Goal: Task Accomplishment & Management: Manage account settings

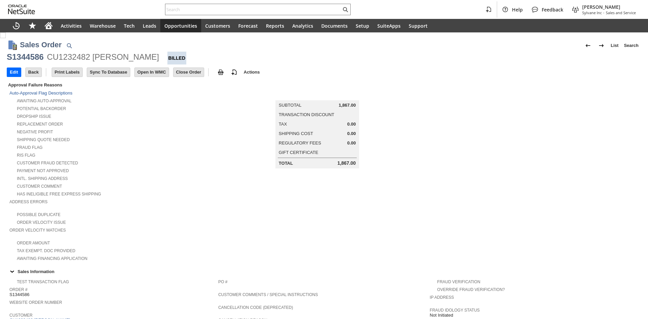
scroll to position [270, 0]
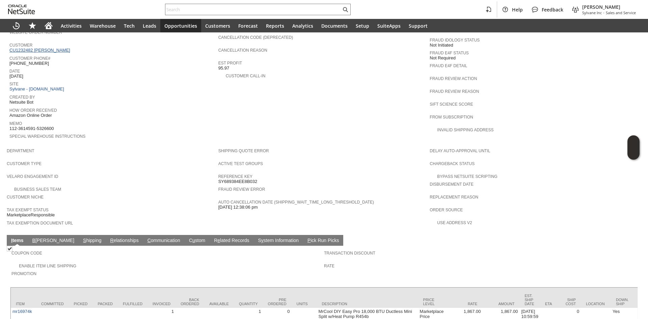
click at [59, 48] on link "CU1232482 Kenneth Greene" at bounding box center [40, 50] width 62 height 5
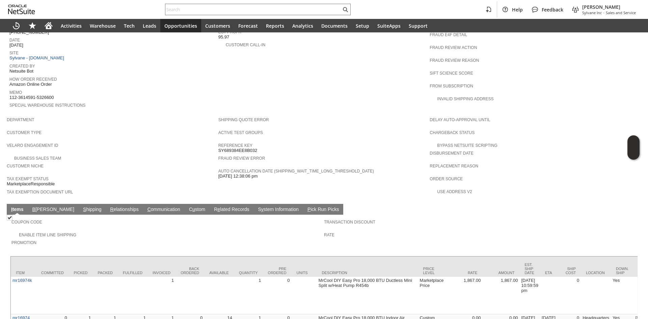
scroll to position [371, 0]
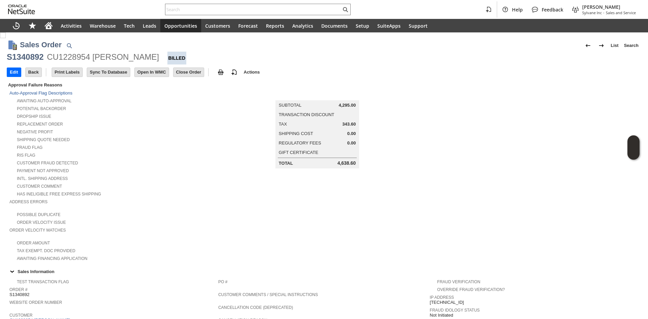
click at [135, 57] on div "CU1228954 Patric Kuehn" at bounding box center [103, 57] width 112 height 11
copy div "Patric Kuehn"
drag, startPoint x: 139, startPoint y: 58, endPoint x: 93, endPoint y: 54, distance: 46.4
click at [93, 54] on div "S1340892 CU1228954 Patric Kuehn Billed" at bounding box center [324, 58] width 635 height 13
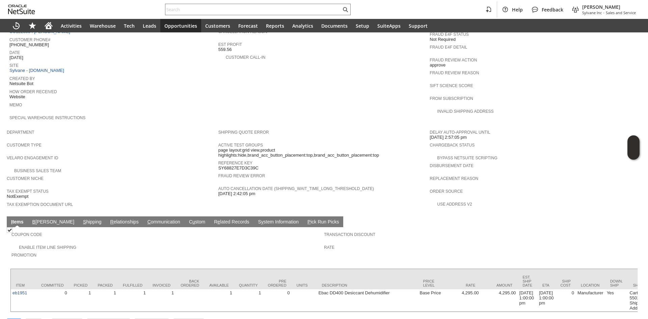
scroll to position [296, 0]
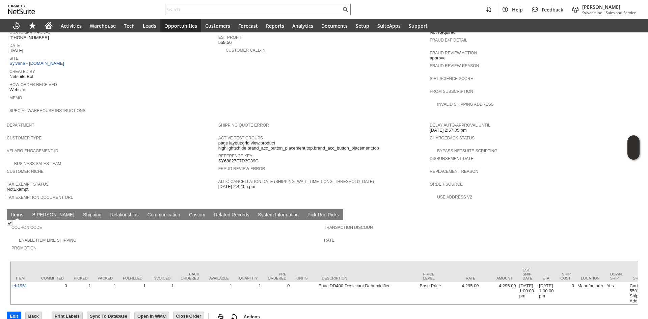
click at [83, 212] on span "S" at bounding box center [84, 214] width 3 height 5
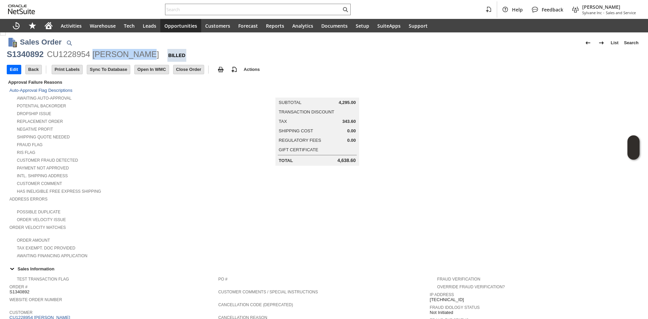
scroll to position [0, 0]
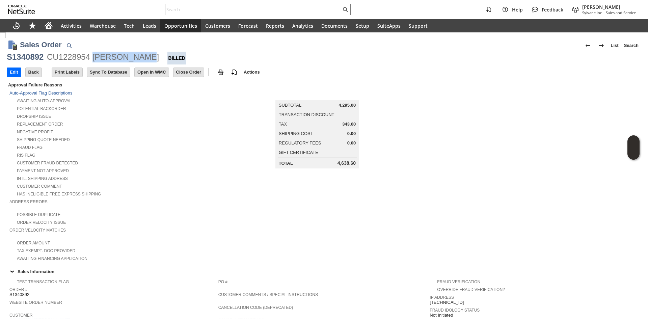
copy div "Patric Kuehn"
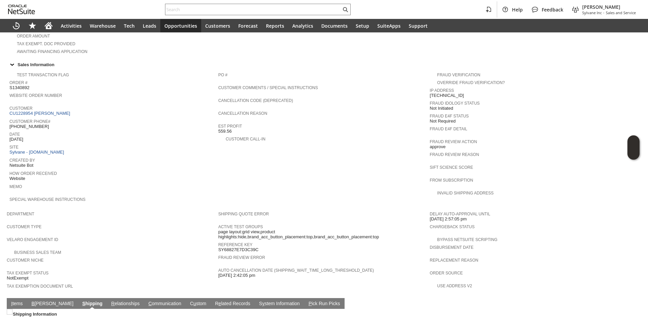
scroll to position [298, 0]
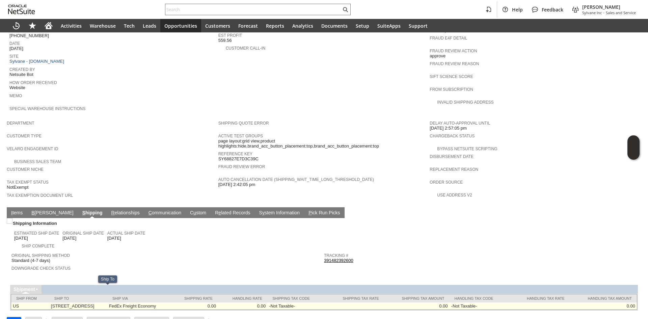
drag, startPoint x: 47, startPoint y: 291, endPoint x: 87, endPoint y: 289, distance: 40.2
click at [87, 302] on td "3402 Stanwood Blvd NE Huntsville AL 35811 United States" at bounding box center [78, 305] width 58 height 7
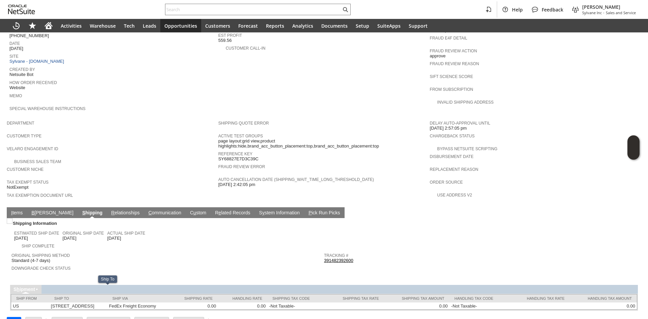
copy td "3402 Stanwood Blvd"
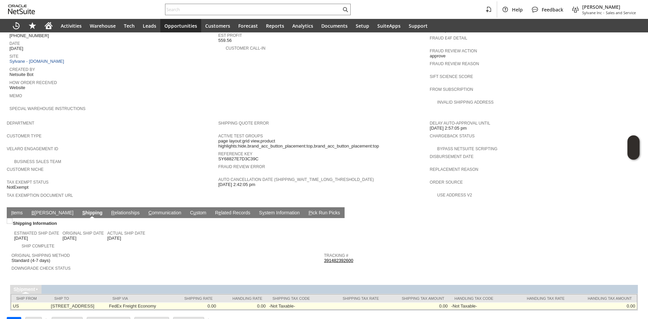
click at [107, 302] on td "3402 Stanwood Blvd NE Huntsville AL 35811 United States" at bounding box center [78, 305] width 58 height 7
copy td "35811"
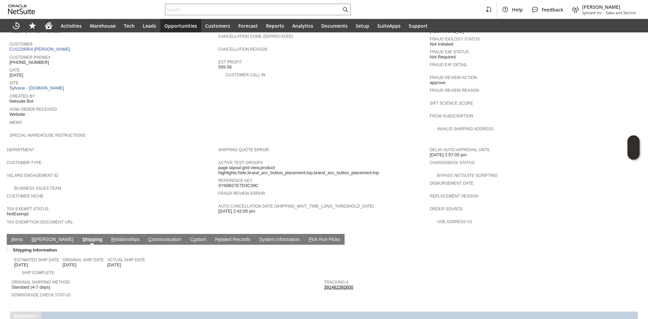
scroll to position [163, 0]
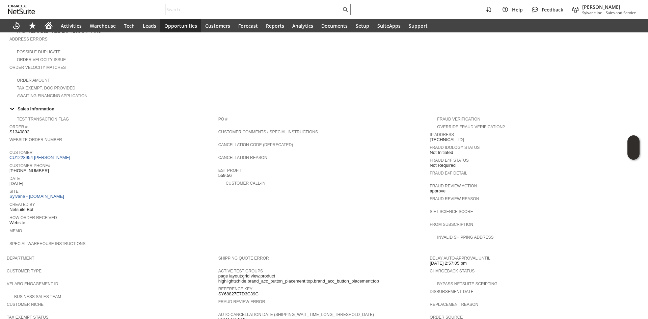
click at [24, 168] on span "(256) 441-0626" at bounding box center [28, 170] width 39 height 5
copy tbody "(256) 441-0626"
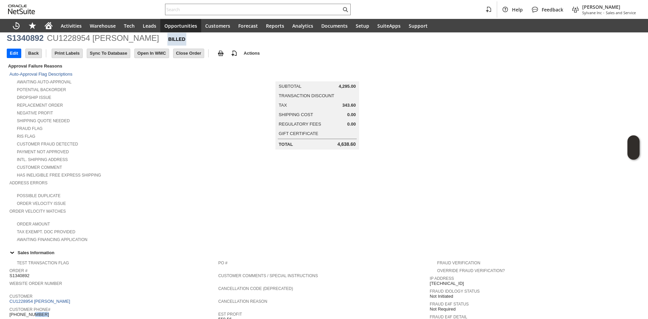
scroll to position [0, 0]
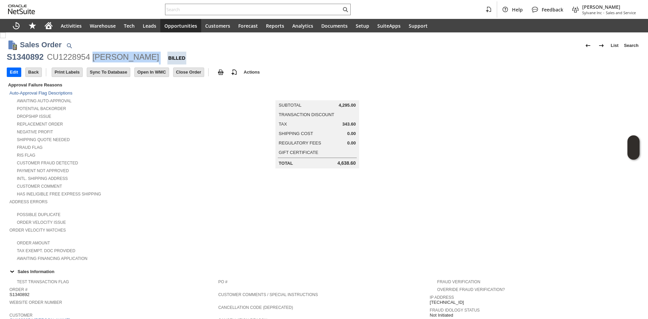
copy div "Patric Kuehn"
drag, startPoint x: 140, startPoint y: 55, endPoint x: 93, endPoint y: 58, distance: 47.3
click at [93, 58] on div "S1340892 CU1228954 Patric Kuehn Billed" at bounding box center [324, 58] width 635 height 13
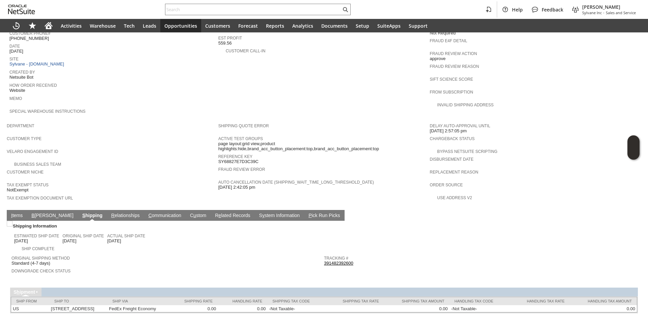
scroll to position [298, 0]
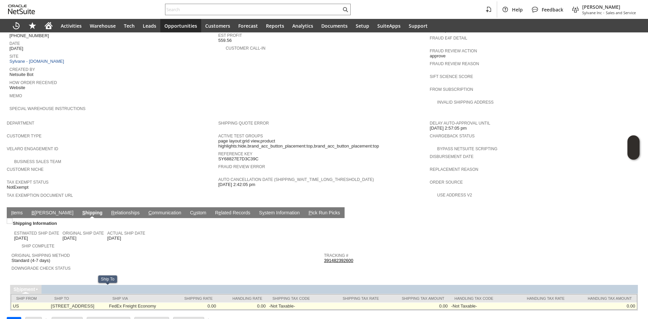
copy td "3402 Stanwood Blvd"
drag, startPoint x: 45, startPoint y: 292, endPoint x: 86, endPoint y: 293, distance: 40.9
click at [86, 302] on td "3402 Stanwood Blvd NE Huntsville AL 35811 United States" at bounding box center [78, 305] width 58 height 7
copy td "402 Stanwood Blvd NE"
copy td "3402 Stanwood Blvd NE"
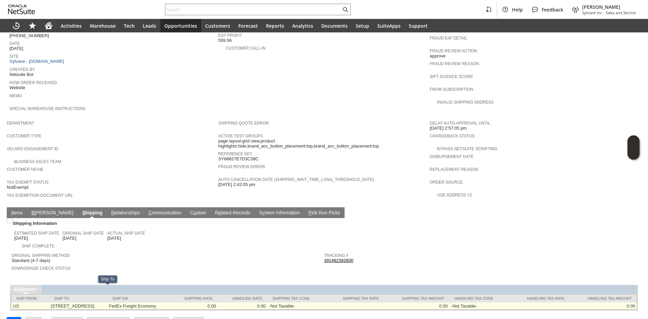
drag, startPoint x: 92, startPoint y: 290, endPoint x: 46, endPoint y: 292, distance: 46.0
click at [49, 302] on td "3402 Stanwood Blvd NE Huntsville AL 35811 United States" at bounding box center [78, 305] width 58 height 7
click at [107, 302] on td "3402 Stanwood Blvd NE Huntsville AL 35811 United States" at bounding box center [78, 305] width 58 height 7
copy td "35811"
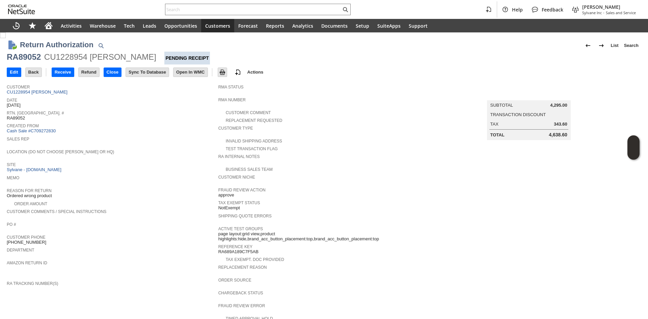
click at [35, 57] on div "RA89052" at bounding box center [24, 57] width 34 height 11
copy div "RA89052"
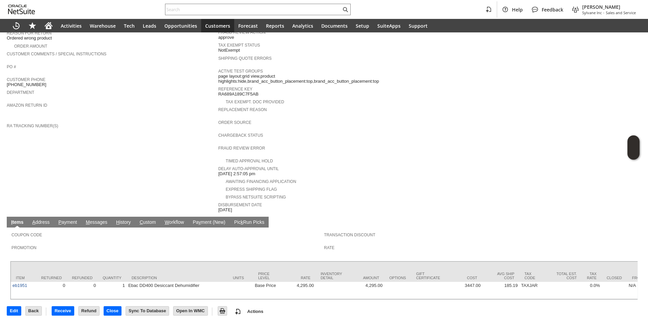
scroll to position [158, 0]
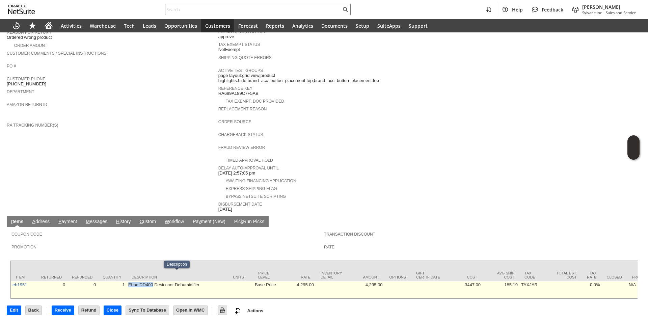
copy td "Ebac DD400"
drag, startPoint x: 143, startPoint y: 275, endPoint x: 153, endPoint y: 276, distance: 10.3
click at [153, 281] on td "Ebac DD400 Desiccant Dehumidifier" at bounding box center [177, 289] width 101 height 17
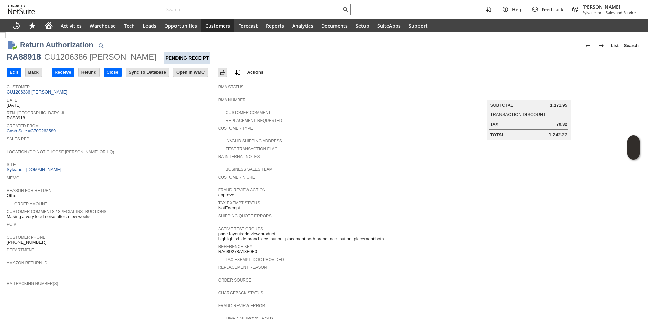
click at [28, 58] on div "RA88918" at bounding box center [24, 57] width 34 height 11
copy div "RA88918"
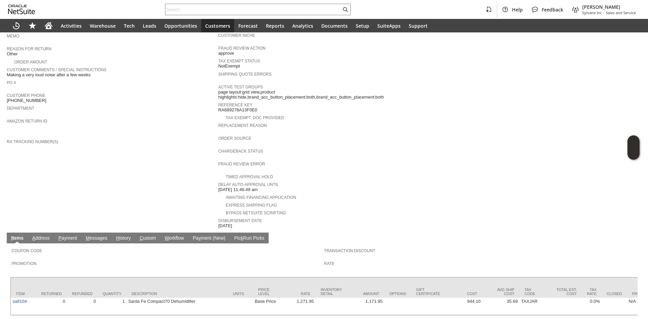
scroll to position [158, 0]
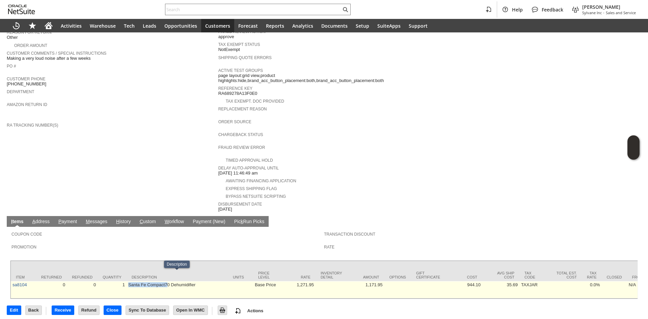
drag, startPoint x: 127, startPoint y: 275, endPoint x: 166, endPoint y: 275, distance: 38.5
click at [166, 281] on td "Santa Fe Compact70 Dehumidifier" at bounding box center [177, 289] width 101 height 17
click at [168, 281] on td "Santa Fe Compact70 Dehumidifier" at bounding box center [177, 289] width 101 height 17
drag, startPoint x: 170, startPoint y: 277, endPoint x: 129, endPoint y: 280, distance: 41.6
click at [129, 281] on td "Santa Fe Compact70 Dehumidifier" at bounding box center [177, 289] width 101 height 17
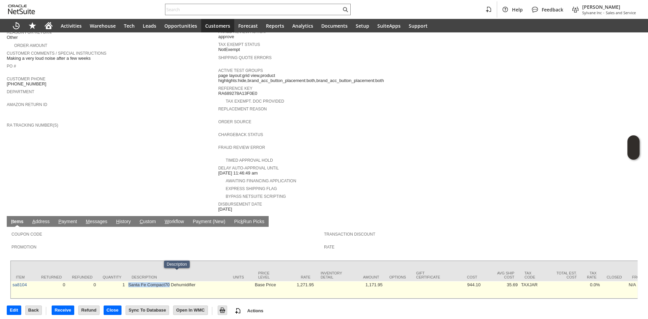
drag, startPoint x: 133, startPoint y: 278, endPoint x: 130, endPoint y: 273, distance: 5.2
copy td "Santa Fe Compact70"
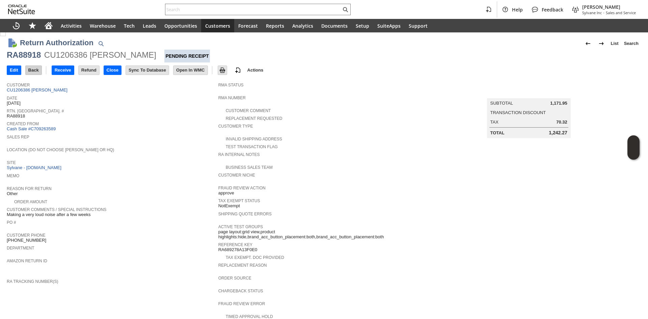
scroll to position [0, 0]
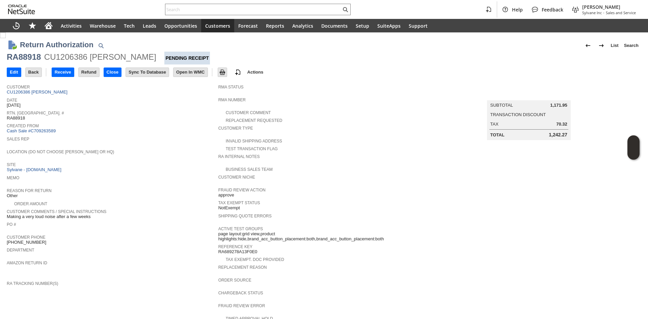
click at [31, 61] on div "RA88918" at bounding box center [24, 57] width 34 height 11
copy div "RA88918"
click at [14, 73] on input "Edit" at bounding box center [14, 72] width 14 height 9
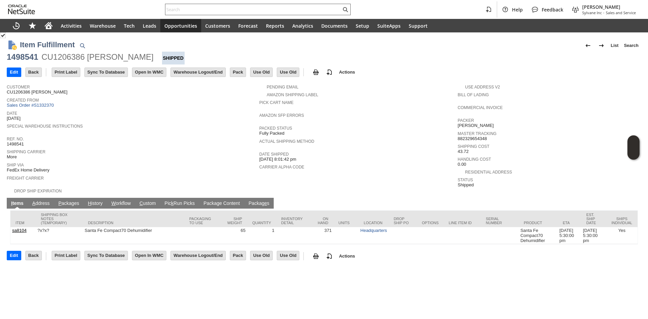
click at [246, 6] on input "text" at bounding box center [253, 9] width 176 height 8
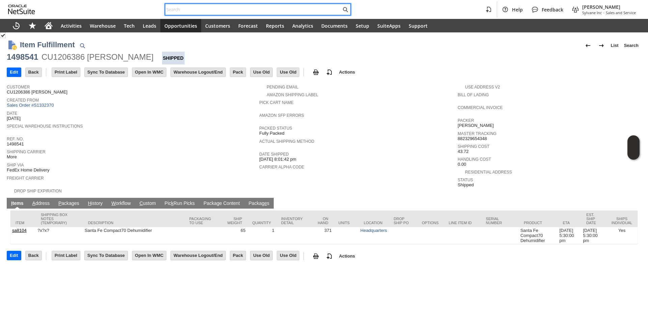
click at [229, 11] on input "text" at bounding box center [253, 9] width 176 height 8
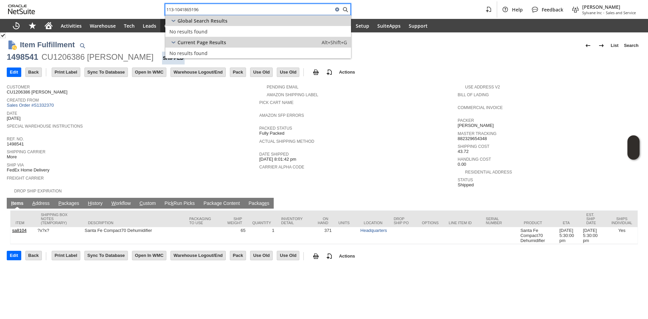
click at [177, 12] on input "113-1041865196" at bounding box center [249, 9] width 168 height 8
drag, startPoint x: 184, startPoint y: 13, endPoint x: 190, endPoint y: 18, distance: 7.9
click at [190, 18] on body "113-1041865196 Help Feedback Gary J Llanasas Sylvane Inc - Sales and Service Ac…" at bounding box center [324, 159] width 648 height 319
click at [190, 10] on input "113-1041865196" at bounding box center [249, 9] width 168 height 8
click at [207, 10] on input "113-104186-5196" at bounding box center [249, 9] width 168 height 8
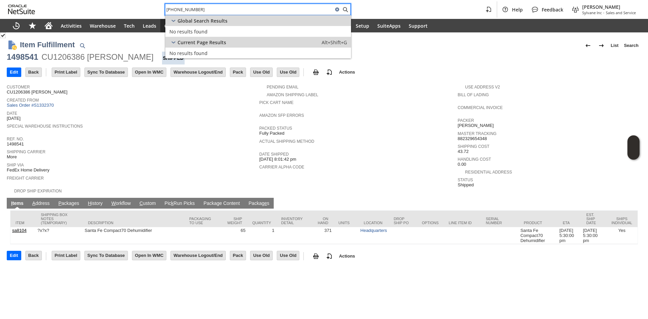
click at [220, 10] on input "113-104186-5196" at bounding box center [249, 9] width 168 height 8
click at [191, 9] on input "113-104186-51961864" at bounding box center [249, 9] width 168 height 8
drag, startPoint x: 223, startPoint y: 9, endPoint x: 147, endPoint y: 5, distance: 76.4
click at [147, 5] on div "113-1041865-1961864 Help Feedback Gary J Llanasas Sylvane Inc - Sales and Servi…" at bounding box center [324, 9] width 648 height 19
type input "113-1041865-1961864"
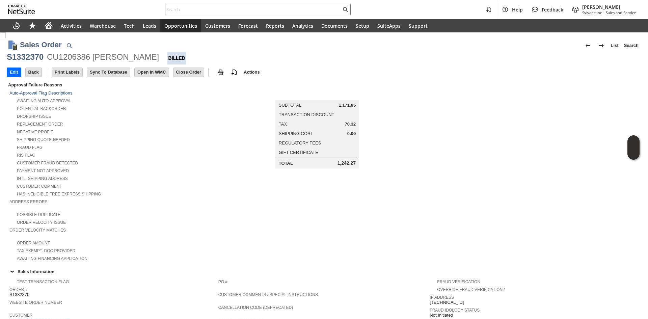
click at [119, 59] on div "CU1206386 [PERSON_NAME]" at bounding box center [103, 57] width 112 height 11
drag, startPoint x: 133, startPoint y: 59, endPoint x: 93, endPoint y: 59, distance: 40.5
click at [93, 59] on div "CU1206386 [PERSON_NAME]" at bounding box center [103, 57] width 112 height 11
copy div "greg safran"
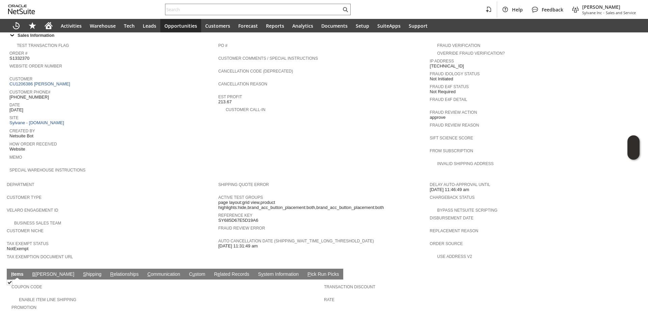
click at [81, 271] on link "S hipping" at bounding box center [92, 274] width 22 height 6
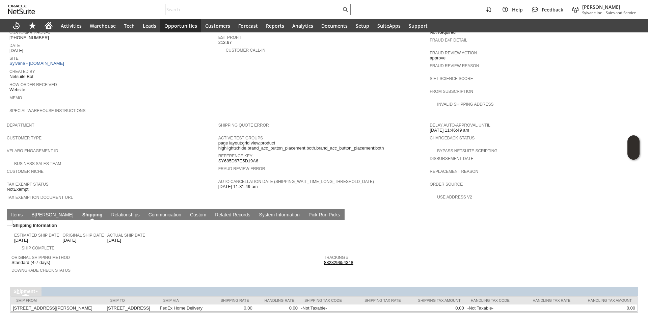
scroll to position [307, 0]
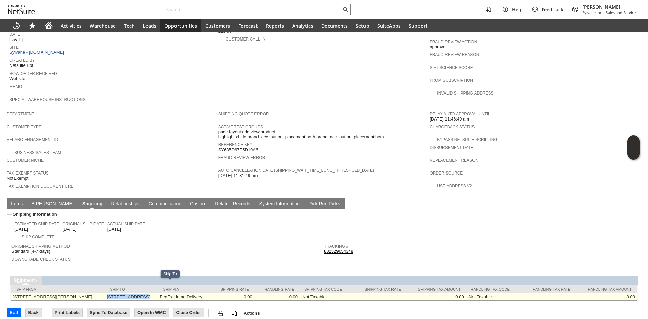
copy td "[STREET_ADDRESS]"
drag, startPoint x: 124, startPoint y: 285, endPoint x: 155, endPoint y: 283, distance: 30.8
click at [155, 293] on td "102 S Tower Rd Fombell PA 16123 United States" at bounding box center [131, 296] width 53 height 7
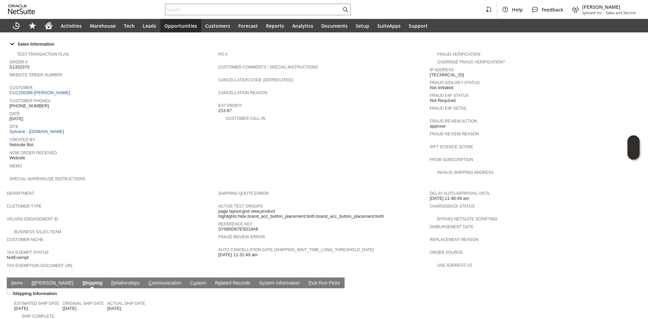
scroll to position [206, 0]
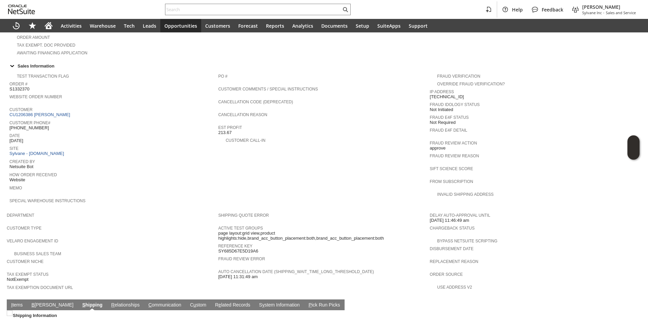
click at [27, 125] on span "(330) 502-3339" at bounding box center [28, 127] width 39 height 5
copy tbody "(330) 502-3339"
click at [27, 125] on span "(330) 502-3339" at bounding box center [28, 127] width 39 height 5
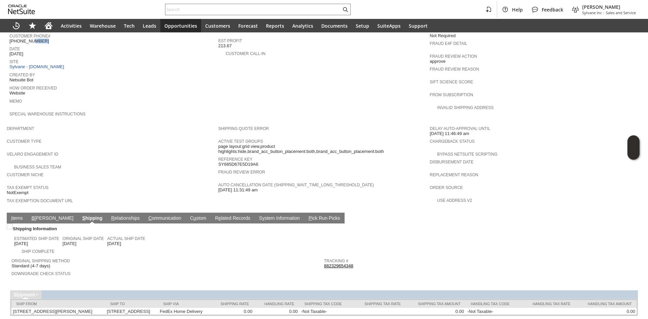
scroll to position [307, 0]
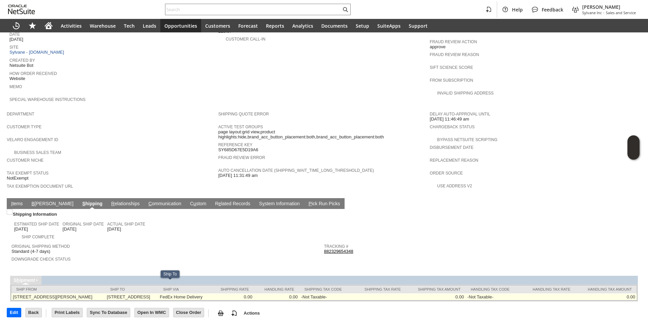
click at [158, 293] on td "102 S Tower Rd Fombell PA 16123 United States" at bounding box center [131, 296] width 53 height 7
copy td "16123"
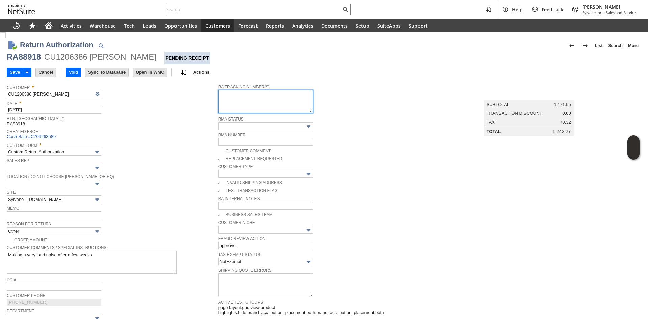
click at [252, 97] on textarea at bounding box center [265, 101] width 95 height 23
paste textarea "997016100007068"
type textarea "997016100007068 Ground call tag 8/14 8am-12pm"
click at [165, 140] on td "Created From Cash Sale #C709263589" at bounding box center [113, 133] width 212 height 13
click at [12, 74] on input "Save" at bounding box center [15, 72] width 16 height 9
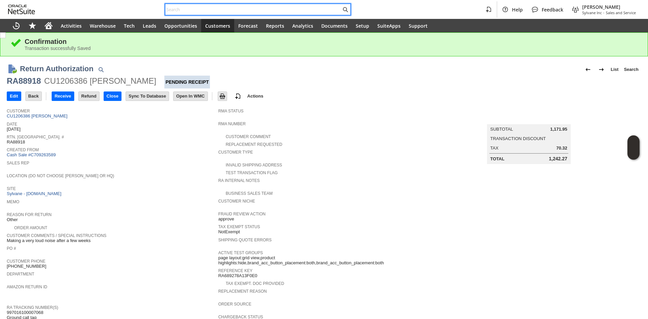
click at [288, 11] on input "text" at bounding box center [253, 9] width 176 height 8
paste input "8186357285"
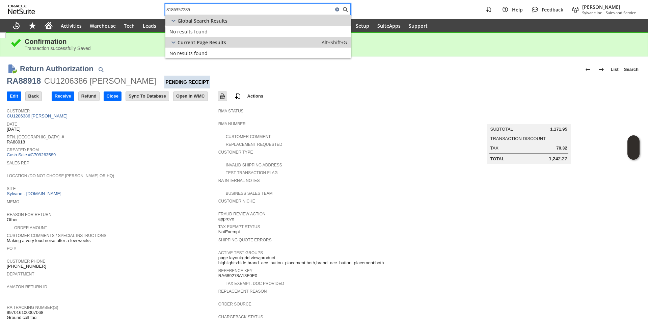
type input "8186357285"
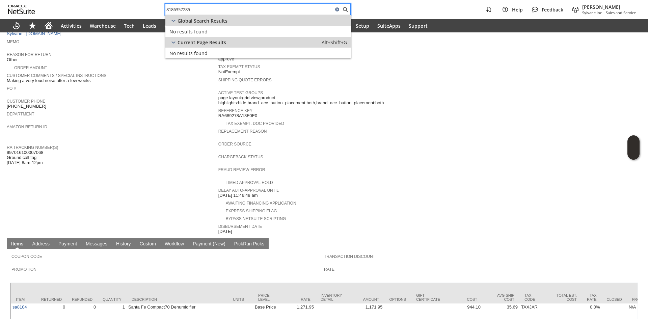
scroll to position [169, 0]
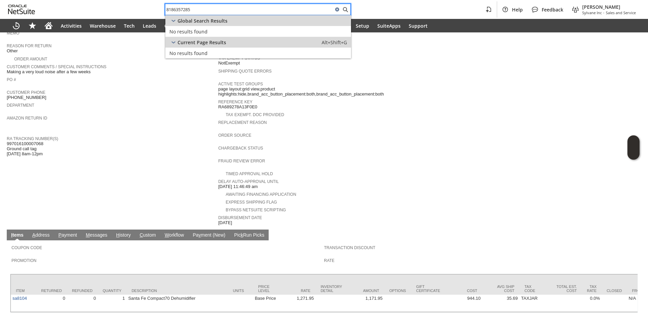
click at [340, 178] on div "Delay Auto-Approval Until 6/26/2025 11:46:49 am" at bounding box center [322, 183] width 208 height 12
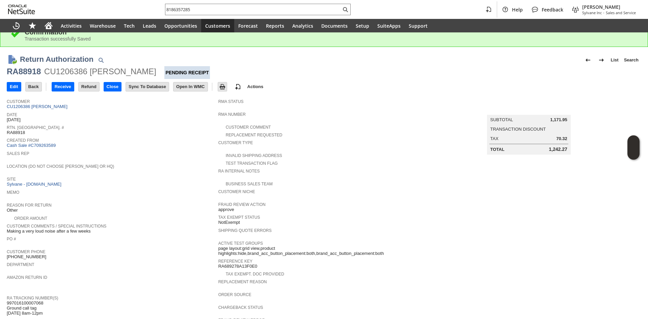
scroll to position [0, 0]
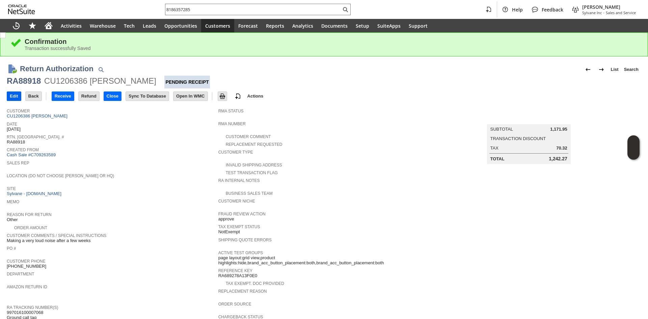
click at [19, 98] on input "Edit" at bounding box center [14, 96] width 14 height 9
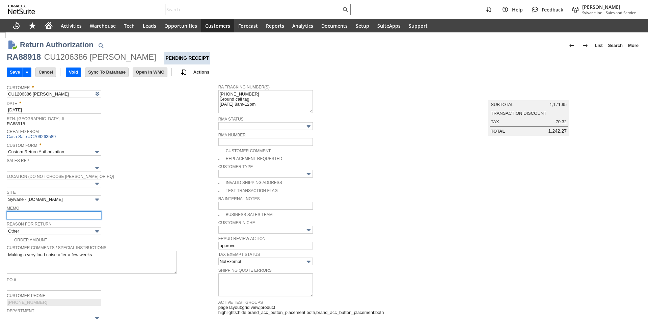
drag, startPoint x: 0, startPoint y: 0, endPoint x: 56, endPoint y: 215, distance: 221.9
click at [56, 215] on input "text" at bounding box center [54, 215] width 95 height 8
type input "Add"
type input "Copy Previous"
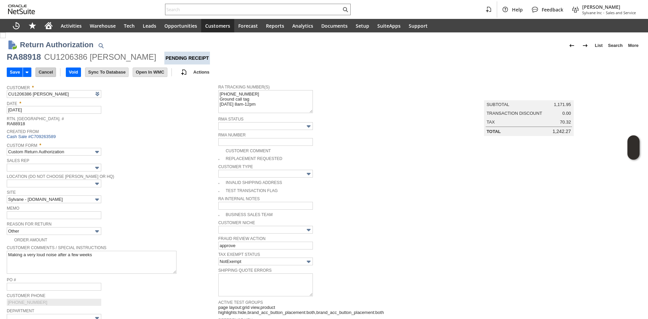
click at [44, 72] on input "Cancel" at bounding box center [46, 72] width 20 height 9
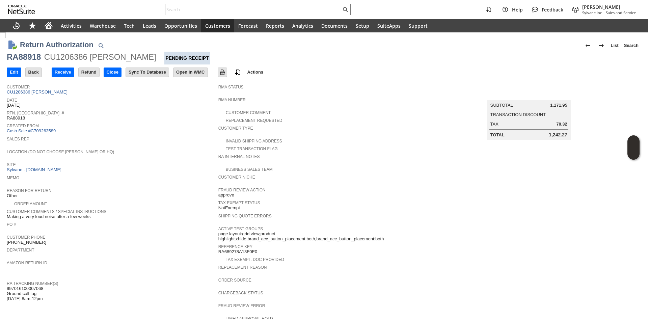
click at [47, 91] on link "CU1206386 [PERSON_NAME]" at bounding box center [38, 91] width 62 height 5
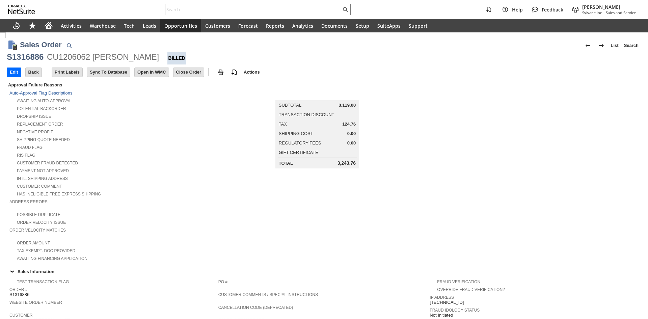
scroll to position [304, 0]
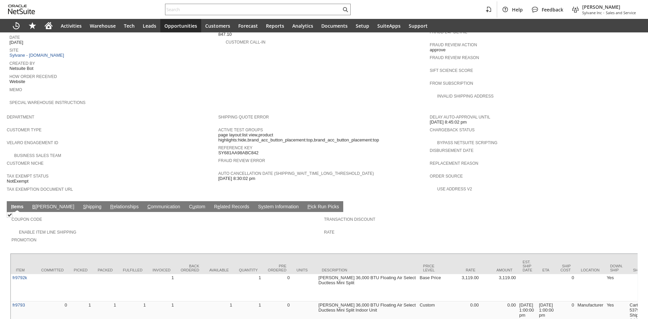
click at [81, 204] on link "S hipping" at bounding box center [92, 207] width 22 height 6
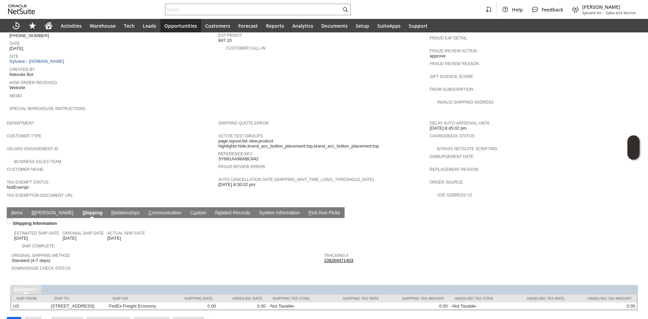
click at [345, 258] on link "108269471403" at bounding box center [338, 260] width 29 height 5
drag, startPoint x: 347, startPoint y: 241, endPoint x: 326, endPoint y: 242, distance: 21.3
click at [326, 251] on div "Tracking # 108269471403" at bounding box center [478, 257] width 309 height 12
click at [18, 210] on link "I tems" at bounding box center [16, 213] width 15 height 6
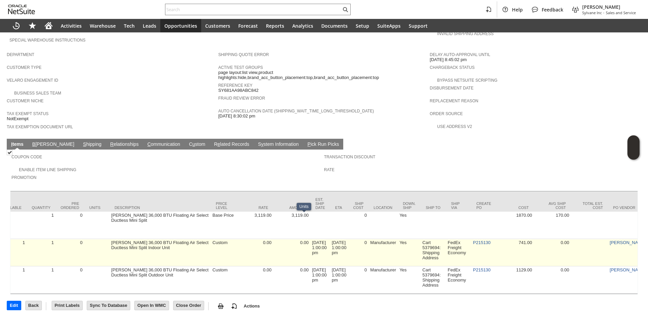
scroll to position [0, 240]
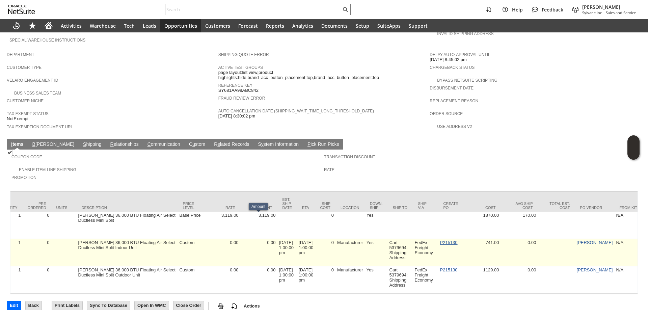
click at [458, 240] on link "P215130" at bounding box center [449, 242] width 18 height 5
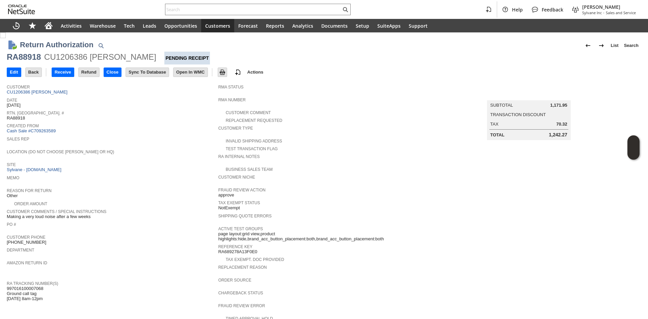
click at [135, 129] on div "Created From Cash Sale #C709263589" at bounding box center [111, 128] width 208 height 12
click at [16, 74] on input "Edit" at bounding box center [14, 72] width 14 height 9
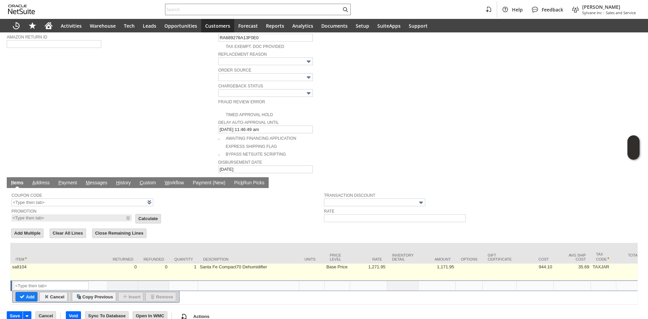
scroll to position [293, 0]
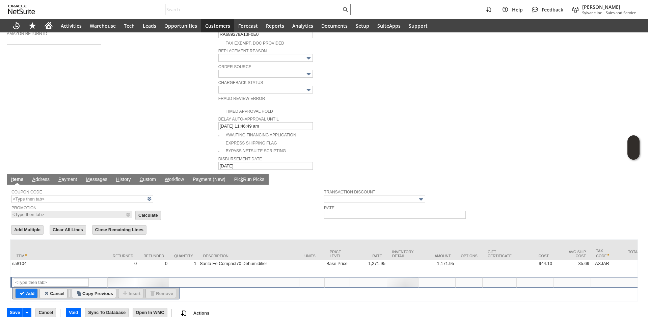
click at [214, 260] on td "Santa Fe Compact70 Dehumidifier" at bounding box center [248, 268] width 101 height 17
type textarea "Santa Fe Compact70 Dehumidifier"
type input "OK"
type input "Make Copy"
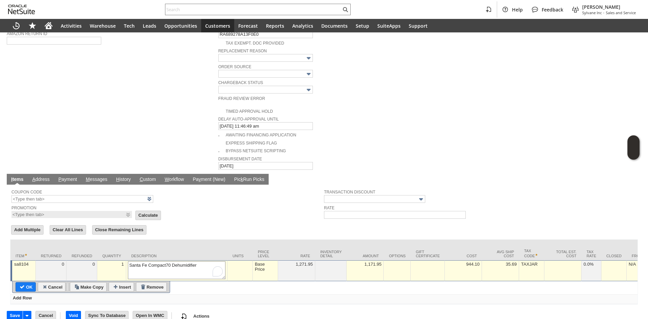
drag, startPoint x: 203, startPoint y: 254, endPoint x: 200, endPoint y: 254, distance: 3.7
click at [201, 261] on textarea "Santa Fe Compact70 Dehumidifier" at bounding box center [177, 270] width 98 height 18
click at [154, 261] on textarea "Santa Fe Compact70 Dehumidifier" at bounding box center [177, 270] width 98 height 18
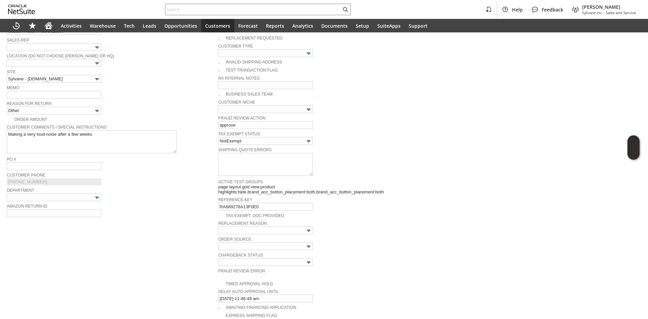
scroll to position [0, 0]
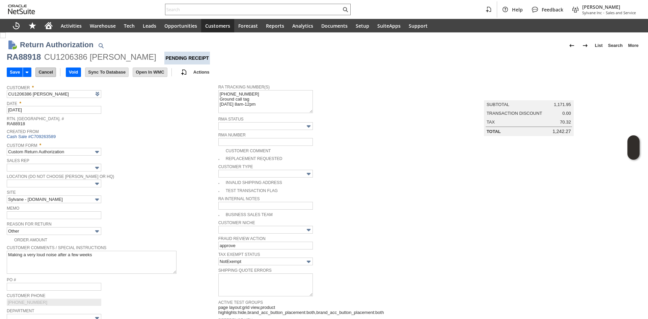
click at [49, 68] on input "Cancel" at bounding box center [46, 72] width 20 height 9
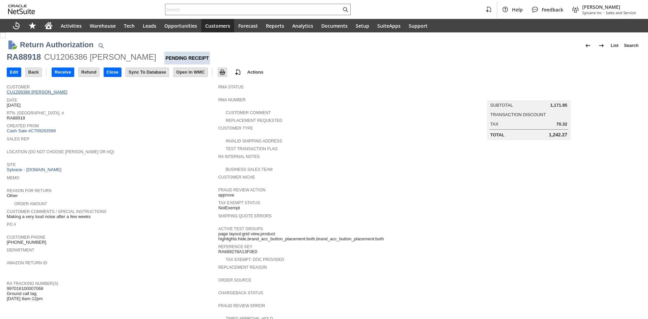
click at [45, 92] on link "CU1206386 [PERSON_NAME]" at bounding box center [38, 91] width 62 height 5
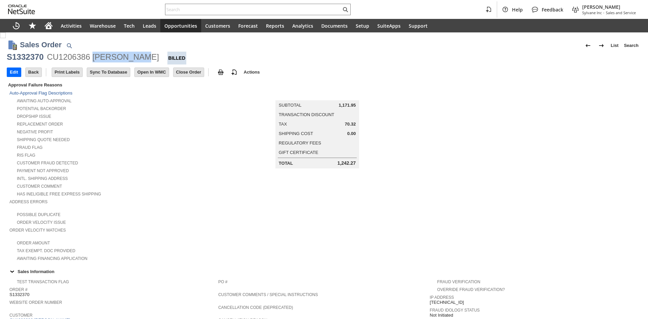
click at [132, 58] on div "CU1206386 [PERSON_NAME]" at bounding box center [103, 57] width 112 height 11
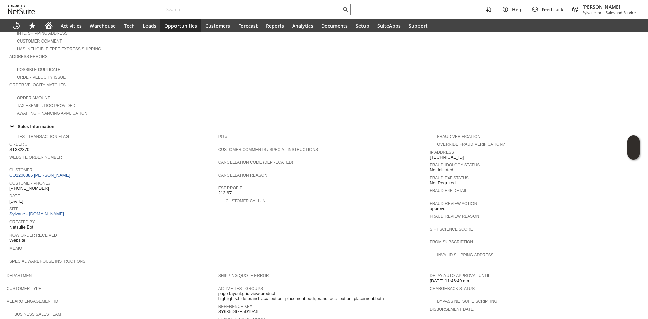
scroll to position [296, 0]
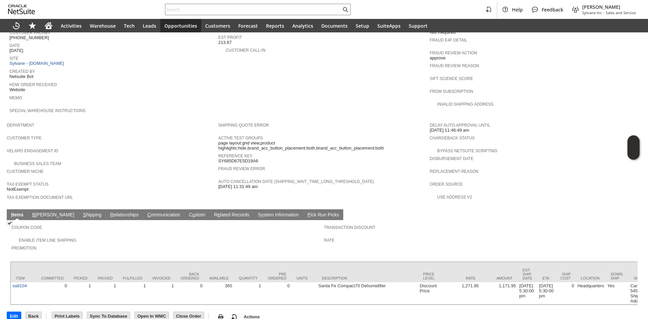
click at [81, 212] on link "S hipping" at bounding box center [92, 215] width 22 height 6
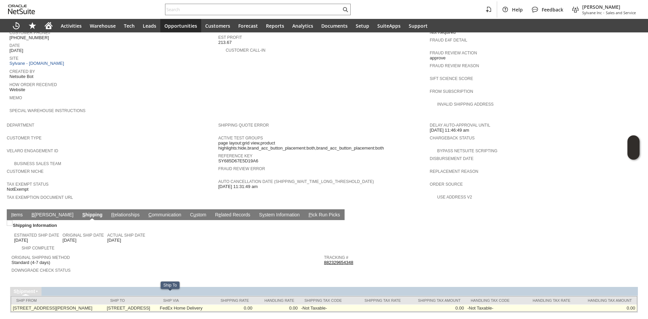
copy td "102 S Tower Rd Fombell PA 16123 United States"
drag, startPoint x: 126, startPoint y: 296, endPoint x: 145, endPoint y: 301, distance: 19.9
click at [145, 305] on td "102 S Tower Rd Fombell PA 16123 United States" at bounding box center [131, 308] width 53 height 7
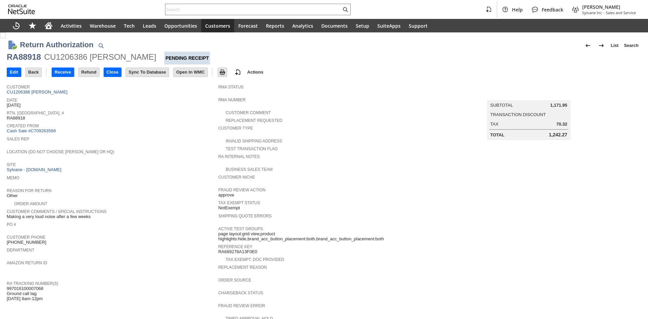
click at [186, 246] on span "Department" at bounding box center [111, 249] width 208 height 7
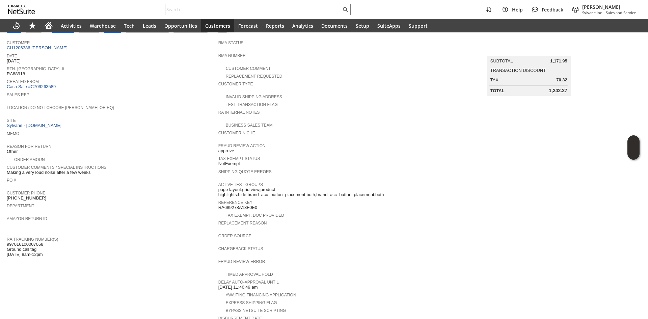
scroll to position [68, 0]
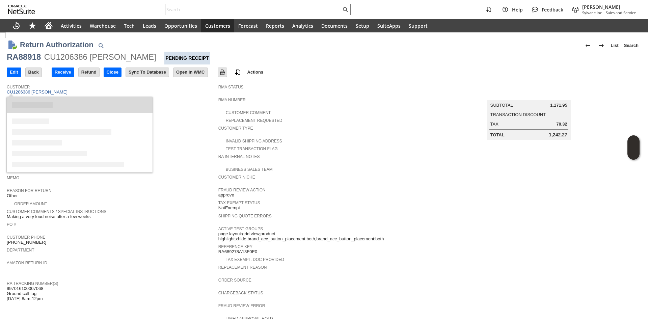
click at [48, 93] on link "CU1206386 [PERSON_NAME]" at bounding box center [38, 91] width 62 height 5
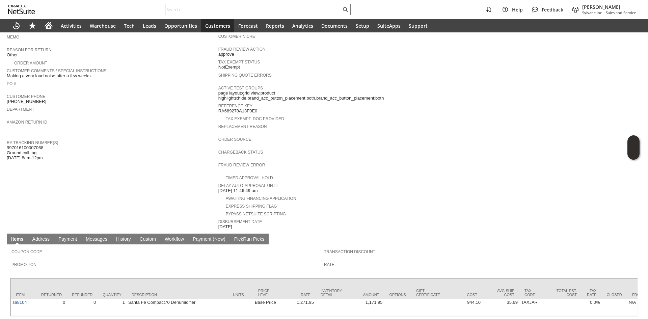
scroll to position [158, 0]
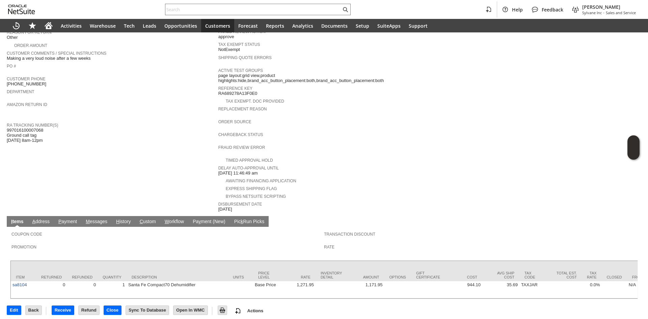
click at [26, 128] on span "997016100007068 Ground call tag [DATE] 8am-12pm" at bounding box center [25, 136] width 36 height 16
click at [30, 128] on span "997016100007068 Ground call tag [DATE] 8am-12pm" at bounding box center [25, 136] width 36 height 16
click at [18, 128] on span "997016100007068 Ground call tag [DATE] 8am-12pm" at bounding box center [25, 136] width 36 height 16
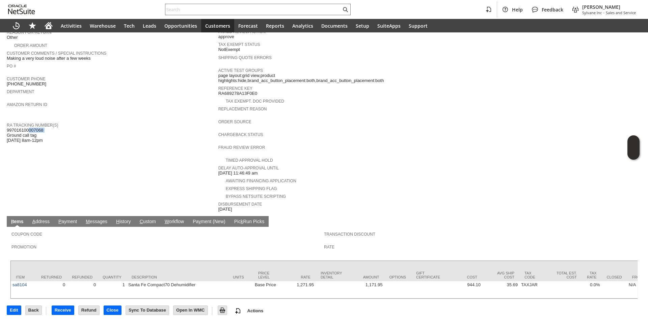
click at [18, 128] on span "997016100007068 Ground call tag [DATE] 8am-12pm" at bounding box center [25, 136] width 36 height 16
click at [11, 128] on span "997016100007068 Ground call tag [DATE] 8am-12pm" at bounding box center [25, 136] width 36 height 16
click at [15, 128] on span "997016100007068 Ground call tag [DATE] 8am-12pm" at bounding box center [25, 136] width 36 height 16
click at [13, 128] on span "997016100007068 Ground call tag [DATE] 8am-12pm" at bounding box center [25, 136] width 36 height 16
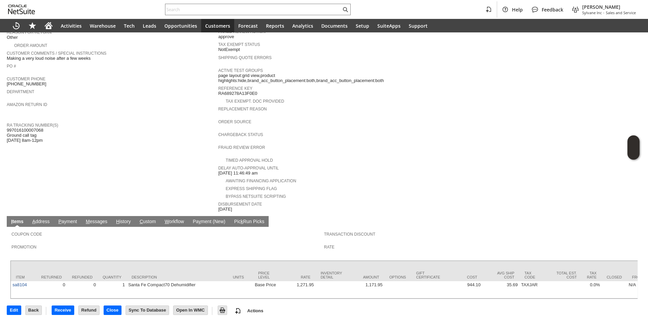
click at [16, 128] on span "997016100007068 Ground call tag [DATE] 8am-12pm" at bounding box center [25, 136] width 36 height 16
click at [23, 128] on span "997016100007068 Ground call tag [DATE] 8am-12pm" at bounding box center [25, 136] width 36 height 16
click at [32, 128] on span "997016100007068 Ground call tag [DATE] 8am-12pm" at bounding box center [25, 136] width 36 height 16
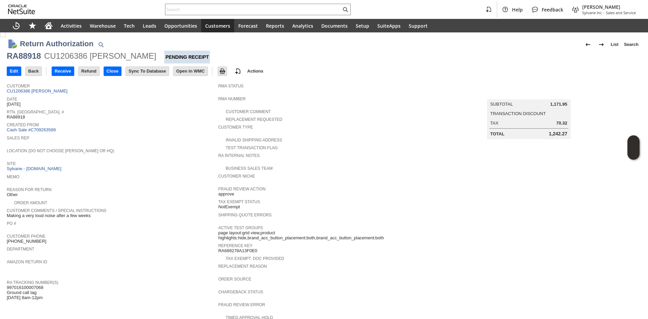
scroll to position [0, 0]
click at [36, 96] on span "Date" at bounding box center [111, 99] width 208 height 7
click at [41, 92] on link "CU1206386 [PERSON_NAME]" at bounding box center [38, 91] width 62 height 5
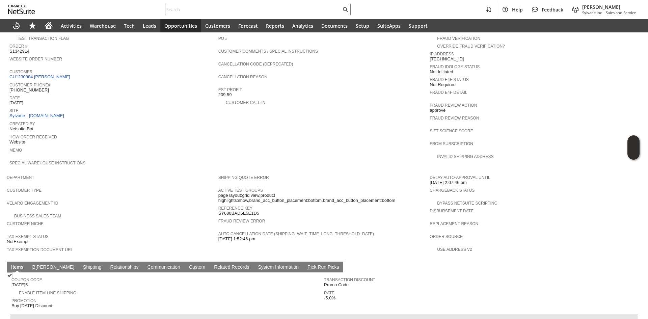
scroll to position [0, 234]
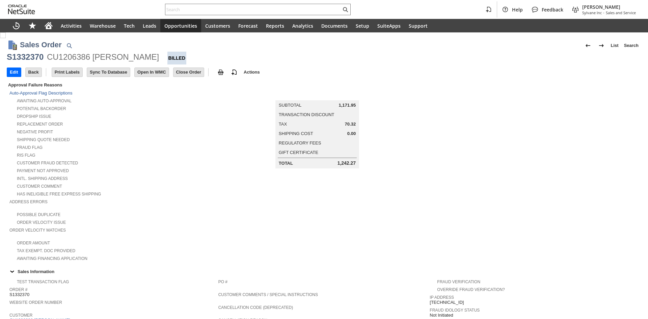
scroll to position [278, 0]
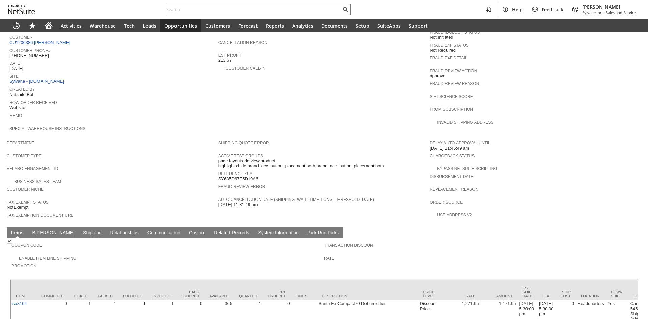
click at [81, 230] on link "S hipping" at bounding box center [92, 233] width 22 height 6
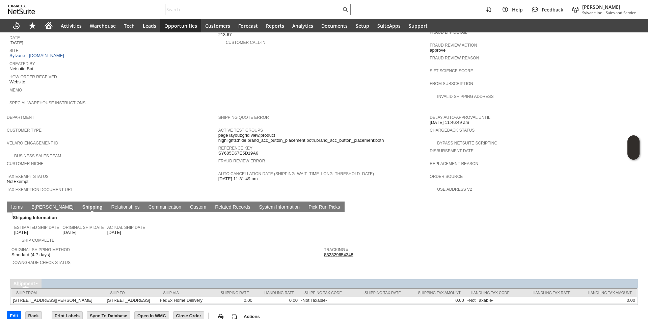
scroll to position [307, 0]
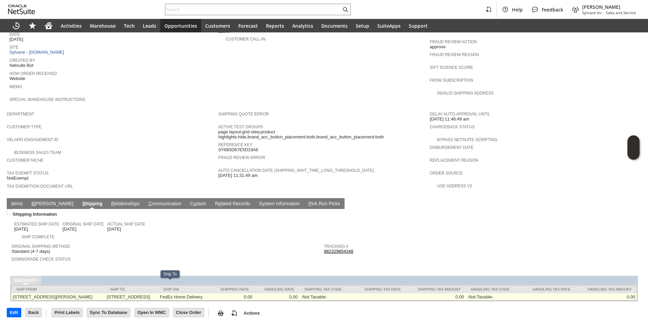
drag, startPoint x: 125, startPoint y: 285, endPoint x: 164, endPoint y: 285, distance: 38.8
click at [158, 293] on td "102 S Tower Rd Fombell PA 16123 United States" at bounding box center [131, 296] width 53 height 7
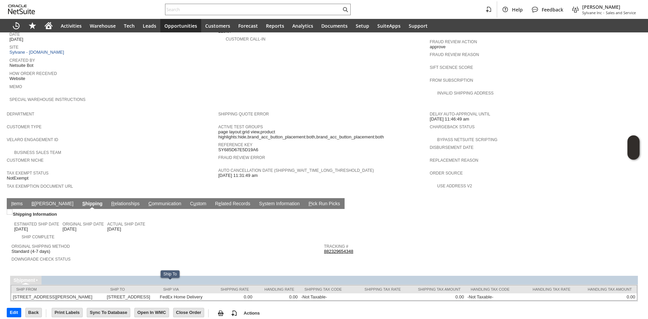
click at [215, 242] on span "Original Shipping Method" at bounding box center [165, 245] width 309 height 7
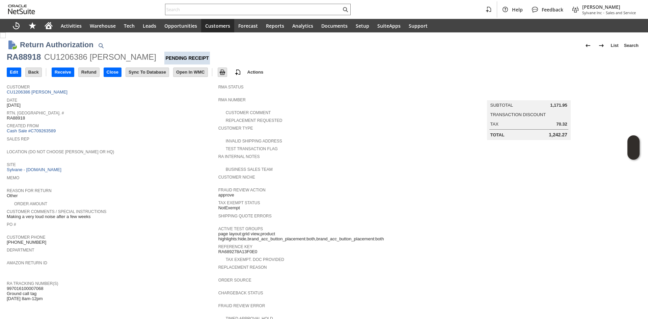
click at [43, 97] on span "Date" at bounding box center [111, 99] width 208 height 7
click at [46, 93] on link "CU1206386 [PERSON_NAME]" at bounding box center [38, 91] width 62 height 5
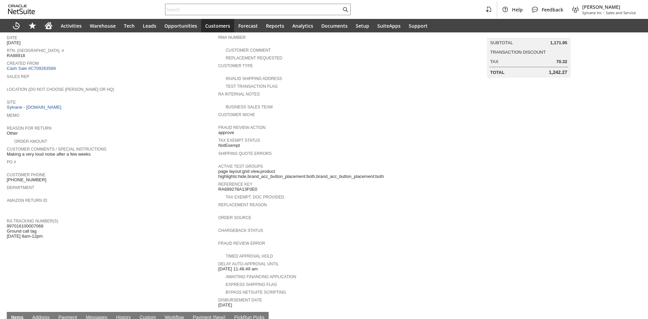
scroll to position [101, 0]
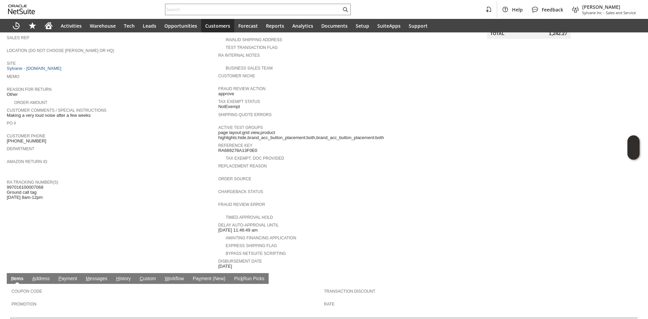
click at [37, 185] on span "997016100007068 Ground call tag [DATE] 8am-12pm" at bounding box center [25, 193] width 36 height 16
click at [114, 189] on div "RA Tracking Number(s) 997016100007068 Ground call tag [DATE] 8am-12pm" at bounding box center [111, 189] width 208 height 22
click at [35, 185] on span "997016100007068 Ground call tag [DATE] 8am-12pm" at bounding box center [25, 193] width 36 height 16
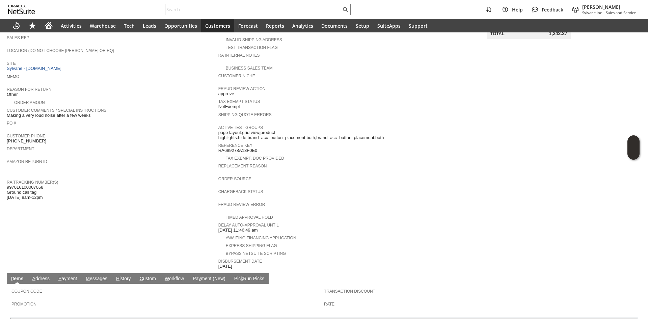
click at [57, 180] on div "RA Tracking Number(s) 997016100007068 Ground call tag [DATE] 8am-12pm" at bounding box center [111, 189] width 208 height 22
click at [30, 185] on span "997016100007068 Ground call tag [DATE] 8am-12pm" at bounding box center [25, 193] width 36 height 16
click at [31, 185] on span "997016100007068 Ground call tag [DATE] 8am-12pm" at bounding box center [25, 193] width 36 height 16
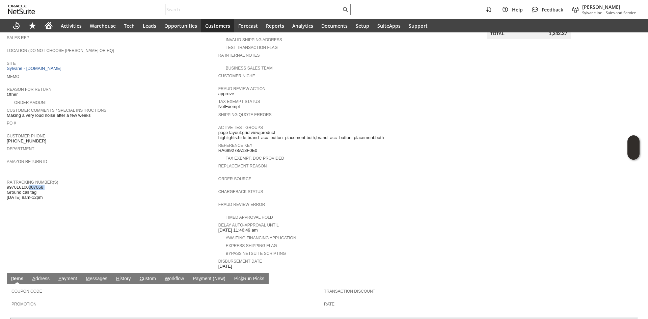
click at [31, 185] on span "997016100007068 Ground call tag [DATE] 8am-12pm" at bounding box center [25, 193] width 36 height 16
click at [48, 181] on div "RA Tracking Number(s) 997016100007068 Ground call tag [DATE] 8am-12pm" at bounding box center [111, 189] width 208 height 22
click at [43, 185] on span "997016100007068 Ground call tag [DATE] 8am-12pm" at bounding box center [25, 193] width 36 height 16
click at [184, 159] on div "Amazon Return ID" at bounding box center [111, 163] width 208 height 12
click at [15, 185] on span "997016100007068 Ground call tag [DATE] 8am-12pm" at bounding box center [25, 193] width 36 height 16
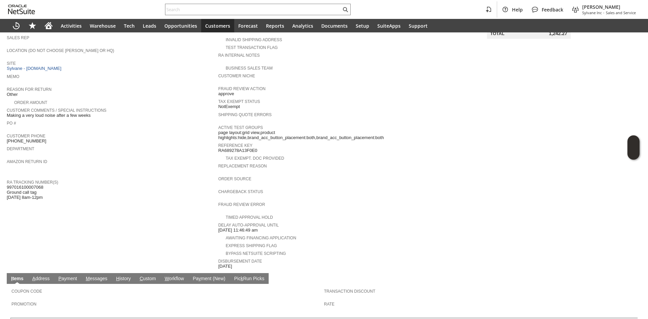
click at [16, 185] on span "997016100007068 Ground call tag [DATE] 8am-12pm" at bounding box center [25, 193] width 36 height 16
click at [32, 185] on span "997016100007068 Ground call tag [DATE] 8am-12pm" at bounding box center [25, 193] width 36 height 16
click at [122, 188] on div "RA Tracking Number(s) 997016100007068 Ground call tag [DATE] 8am-12pm" at bounding box center [111, 189] width 208 height 22
click at [24, 185] on span "997016100007068 Ground call tag [DATE] 8am-12pm" at bounding box center [25, 193] width 36 height 16
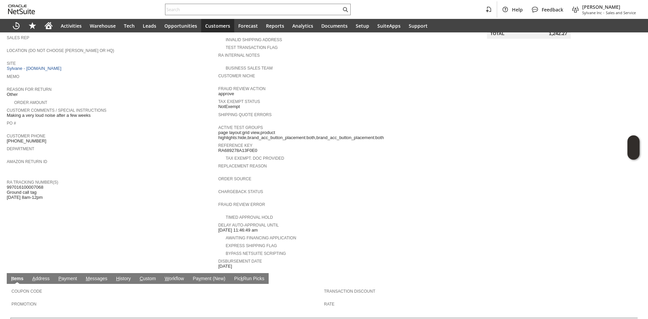
click at [125, 182] on div "RA Tracking Number(s) 997016100007068 Ground call tag [DATE] 8am-12pm" at bounding box center [111, 189] width 208 height 22
click at [38, 185] on span "997016100007068 Ground call tag [DATE] 8am-12pm" at bounding box center [25, 193] width 36 height 16
click at [97, 185] on div "RA Tracking Number(s) 997016100007068 Ground call tag [DATE] 8am-12pm" at bounding box center [111, 189] width 208 height 22
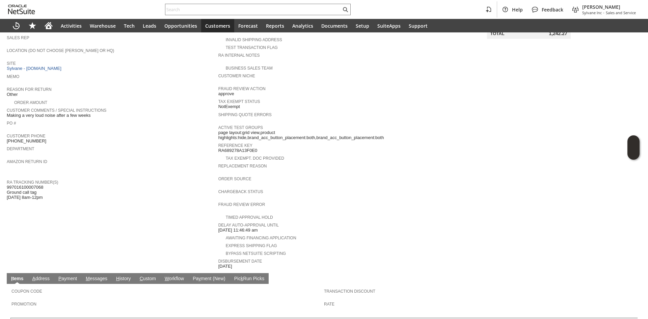
drag, startPoint x: 17, startPoint y: 182, endPoint x: 23, endPoint y: 182, distance: 5.4
click at [23, 185] on span "997016100007068 Ground call tag [DATE] 8am-12pm" at bounding box center [25, 193] width 36 height 16
click at [88, 185] on div "RA Tracking Number(s) 997016100007068 Ground call tag [DATE] 8am-12pm" at bounding box center [111, 189] width 208 height 22
drag, startPoint x: 28, startPoint y: 182, endPoint x: 35, endPoint y: 181, distance: 6.8
click at [35, 185] on span "997016100007068 Ground call tag [DATE] 8am-12pm" at bounding box center [25, 193] width 36 height 16
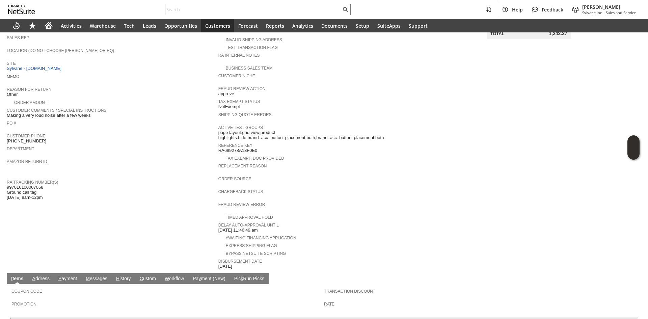
click at [107, 181] on div "RA Tracking Number(s) 997016100007068 Ground call tag [DATE] 8am-12pm" at bounding box center [111, 189] width 208 height 22
drag, startPoint x: 19, startPoint y: 183, endPoint x: 57, endPoint y: 180, distance: 38.9
click at [57, 180] on div "RA Tracking Number(s) 997016100007068 Ground call tag [DATE] 8am-12pm" at bounding box center [111, 189] width 208 height 22
click at [37, 185] on span "997016100007068 Ground call tag [DATE] 8am-12pm" at bounding box center [25, 193] width 36 height 16
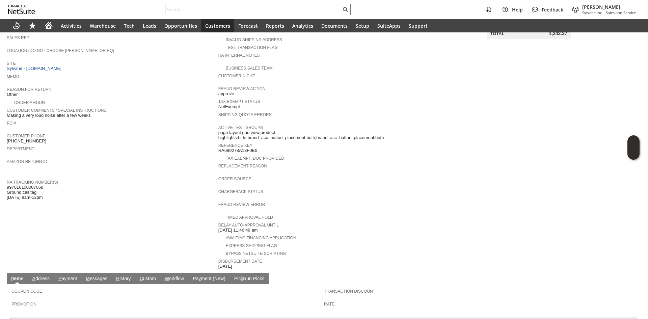
click at [37, 185] on span "997016100007068 Ground call tag [DATE] 8am-12pm" at bounding box center [25, 193] width 36 height 16
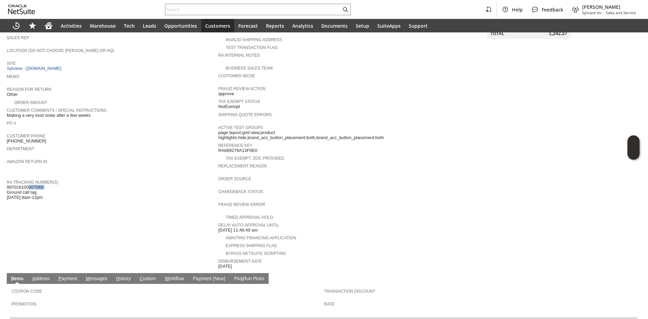
click at [37, 185] on span "997016100007068 Ground call tag [DATE] 8am-12pm" at bounding box center [25, 193] width 36 height 16
click at [152, 179] on div "RA Tracking Number(s) 997016100007068 Ground call tag [DATE] 8am-12pm" at bounding box center [111, 189] width 208 height 22
click at [35, 185] on span "997016100007068 Ground call tag [DATE] 8am-12pm" at bounding box center [25, 193] width 36 height 16
click at [157, 193] on td "RA Tracking Number(s) 997016100007068 Ground call tag [DATE] 8am-12pm" at bounding box center [113, 189] width 212 height 23
click at [22, 185] on span "997016100007068 Ground call tag [DATE] 8am-12pm" at bounding box center [25, 193] width 36 height 16
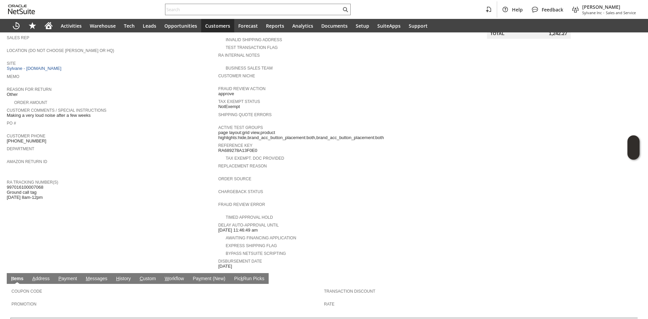
click at [92, 157] on span "Amazon Return ID" at bounding box center [111, 160] width 208 height 7
click at [41, 185] on span "997016100007068 Ground call tag [DATE] 8am-12pm" at bounding box center [25, 193] width 36 height 16
click at [79, 178] on span "RA Tracking Number(s)" at bounding box center [111, 181] width 208 height 7
click at [42, 185] on span "997016100007068 Ground call tag [DATE] 8am-12pm" at bounding box center [25, 193] width 36 height 16
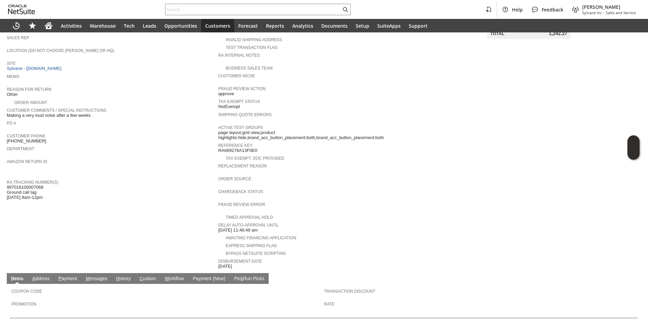
click at [42, 185] on span "997016100007068 Ground call tag [DATE] 8am-12pm" at bounding box center [25, 193] width 36 height 16
click at [97, 170] on span "Return Tracking Numbers" at bounding box center [111, 173] width 208 height 7
click at [29, 185] on span "997016100007068 Ground call tag [DATE] 8am-12pm" at bounding box center [25, 193] width 36 height 16
click at [30, 185] on span "997016100007068 Ground call tag [DATE] 8am-12pm" at bounding box center [25, 193] width 36 height 16
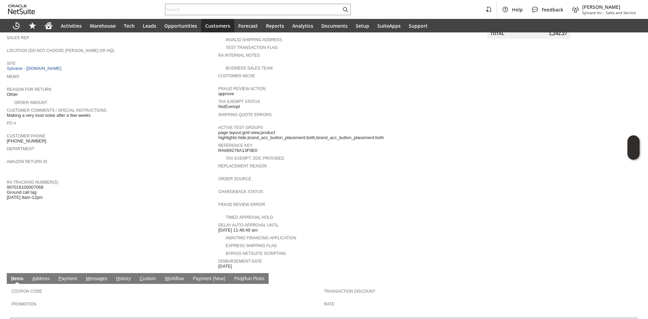
click at [86, 178] on span "RA Tracking Number(s)" at bounding box center [111, 181] width 208 height 7
click at [104, 178] on span "RA Tracking Number(s)" at bounding box center [111, 181] width 208 height 7
click at [39, 185] on span "997016100007068 Ground call tag [DATE] 8am-12pm" at bounding box center [25, 193] width 36 height 16
click at [42, 185] on span "997016100007068 Ground call tag [DATE] 8am-12pm" at bounding box center [25, 193] width 36 height 16
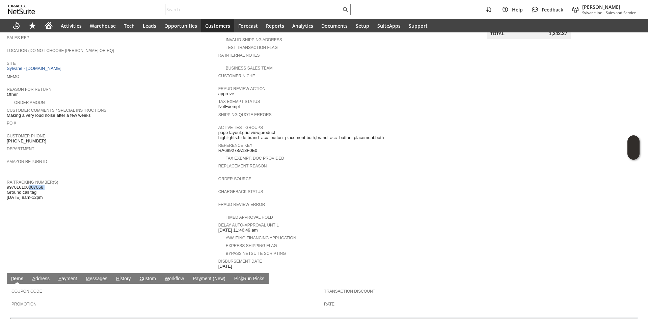
click at [42, 185] on span "997016100007068 Ground call tag [DATE] 8am-12pm" at bounding box center [25, 193] width 36 height 16
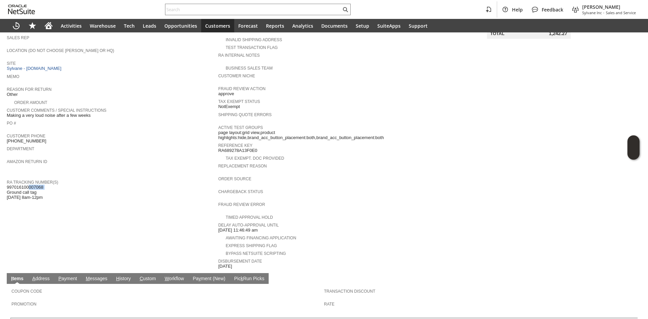
click at [42, 185] on span "997016100007068 Ground call tag [DATE] 8am-12pm" at bounding box center [25, 193] width 36 height 16
drag, startPoint x: 161, startPoint y: 152, endPoint x: 148, endPoint y: 165, distance: 17.9
click at [161, 157] on span "Amazon Return ID" at bounding box center [111, 160] width 208 height 7
click at [23, 186] on span "997016100007068 Ground call tag [DATE] 8am-12pm" at bounding box center [25, 193] width 36 height 16
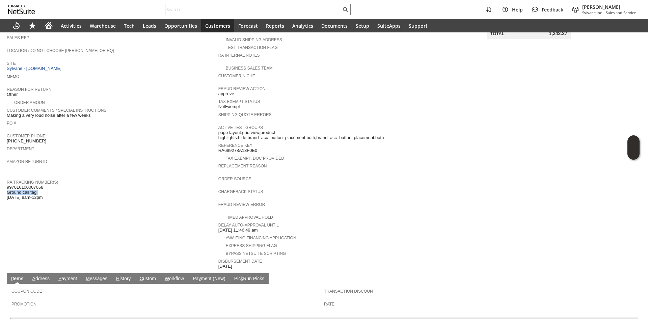
click at [23, 186] on span "997016100007068 Ground call tag [DATE] 8am-12pm" at bounding box center [25, 193] width 36 height 16
click at [23, 191] on span "997016100007068 Ground call tag [DATE] 8am-12pm" at bounding box center [25, 193] width 36 height 16
click at [30, 186] on span "997016100007068 Ground call tag [DATE] 8am-12pm" at bounding box center [25, 193] width 36 height 16
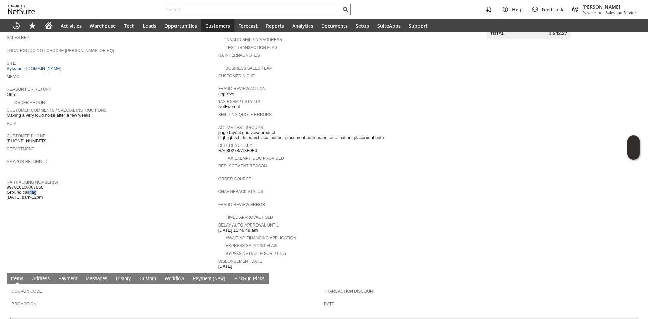
click at [30, 186] on span "997016100007068 Ground call tag [DATE] 8am-12pm" at bounding box center [25, 193] width 36 height 16
click at [32, 185] on span "997016100007068 Ground call tag [DATE] 8am-12pm" at bounding box center [25, 193] width 36 height 16
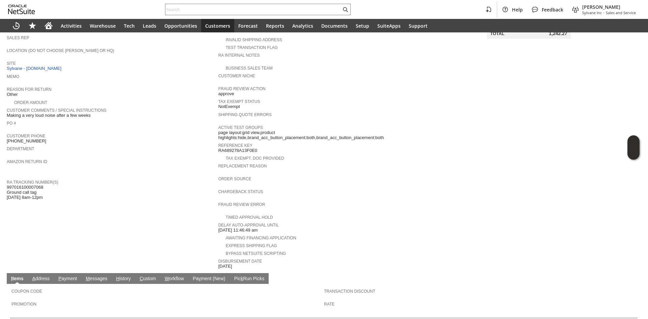
click at [22, 190] on span "997016100007068 Ground call tag [DATE] 8am-12pm" at bounding box center [25, 193] width 36 height 16
click at [25, 185] on span "997016100007068 Ground call tag [DATE] 8am-12pm" at bounding box center [25, 193] width 36 height 16
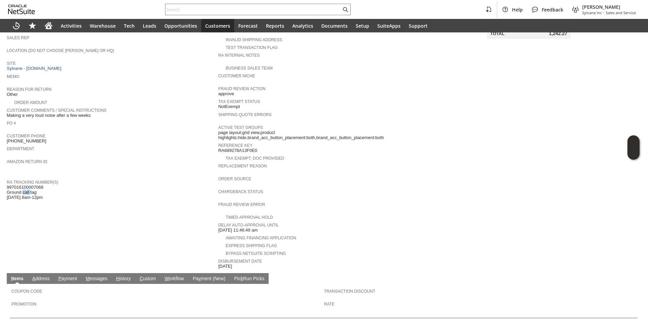
click at [25, 185] on span "997016100007068 Ground call tag [DATE] 8am-12pm" at bounding box center [25, 193] width 36 height 16
click at [25, 190] on span "997016100007068 Ground call tag [DATE] 8am-12pm" at bounding box center [25, 193] width 36 height 16
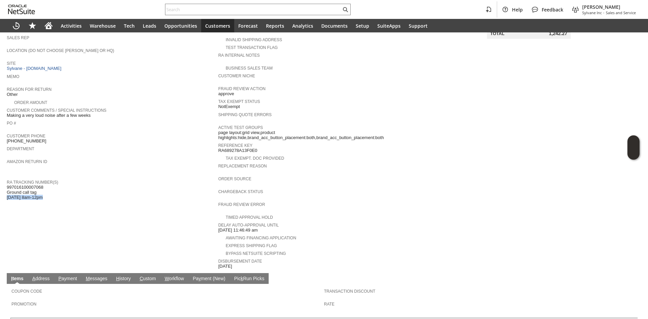
click at [25, 190] on span "997016100007068 Ground call tag [DATE] 8am-12pm" at bounding box center [25, 193] width 36 height 16
click at [136, 148] on div "Department" at bounding box center [111, 150] width 208 height 12
click at [33, 185] on span "997016100007068 Ground call tag [DATE] 8am-12pm" at bounding box center [25, 193] width 36 height 16
click at [137, 182] on div "RA Tracking Number(s) 997016100007068 Ground call tag [DATE] 8am-12pm" at bounding box center [111, 189] width 208 height 22
